Goal: Task Accomplishment & Management: Use online tool/utility

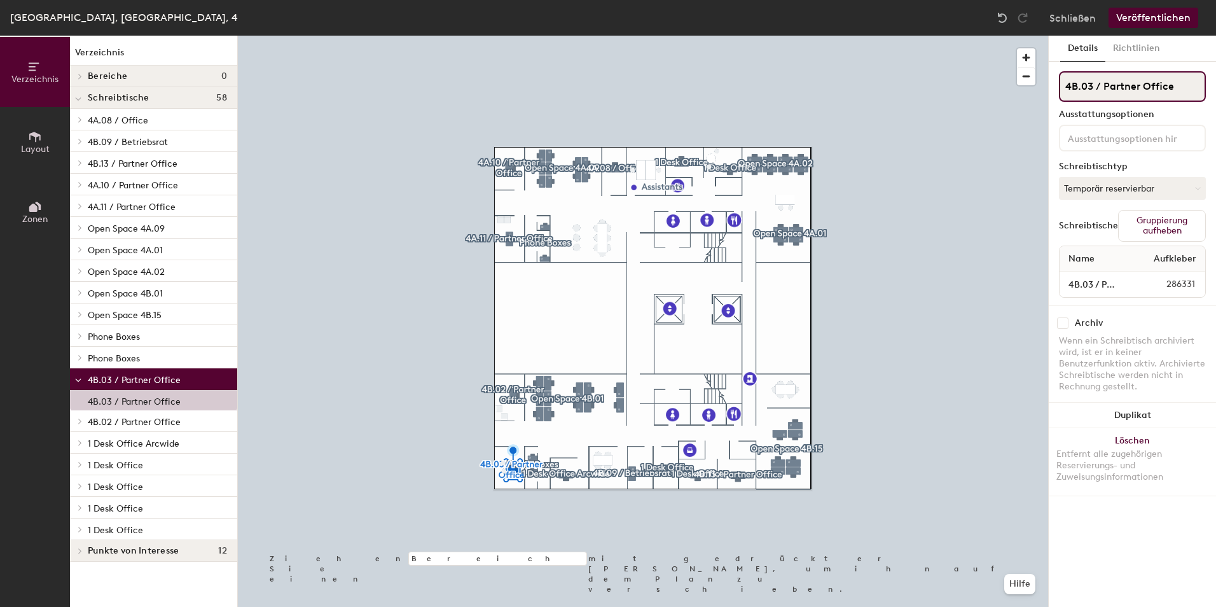
click at [1101, 86] on input "4B.03 / Partner Office" at bounding box center [1132, 86] width 147 height 31
drag, startPoint x: 1106, startPoint y: 84, endPoint x: 1140, endPoint y: 81, distance: 33.9
click at [1140, 81] on input "4B.03 / Partner Office" at bounding box center [1132, 86] width 147 height 31
type input "4B.03 / CFO Office"
click at [1148, 13] on button "Veröffentlichen" at bounding box center [1154, 18] width 90 height 20
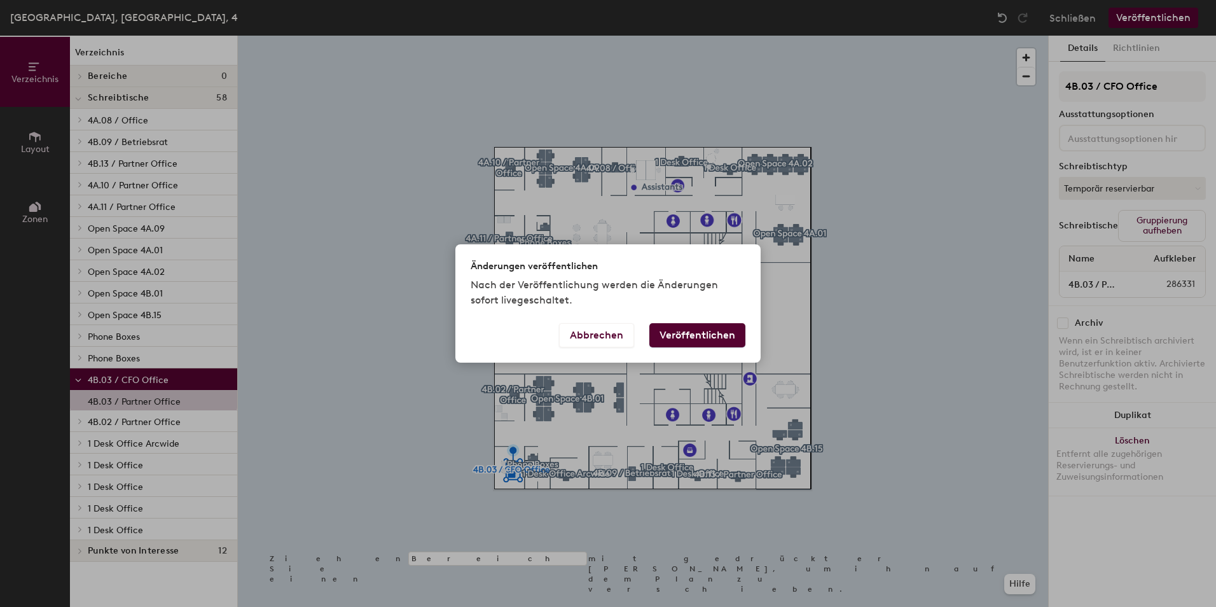
click at [707, 334] on button "Veröffentlichen" at bounding box center [697, 335] width 96 height 24
